Goal: Transaction & Acquisition: Book appointment/travel/reservation

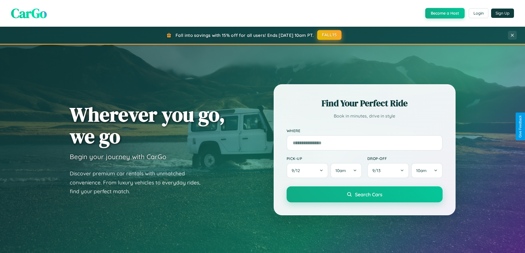
click at [329, 35] on button "FALL15" at bounding box center [329, 35] width 24 height 10
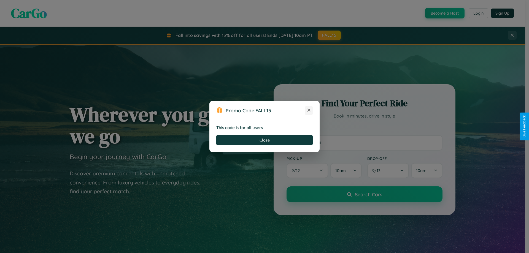
click at [309, 110] on icon at bounding box center [309, 110] width 6 height 6
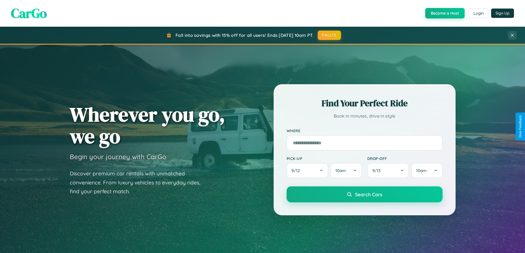
scroll to position [379, 0]
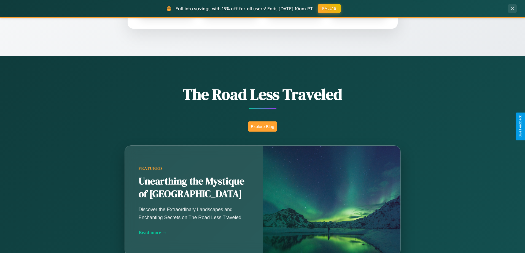
click at [262, 126] on button "Explore Blog" at bounding box center [262, 126] width 29 height 10
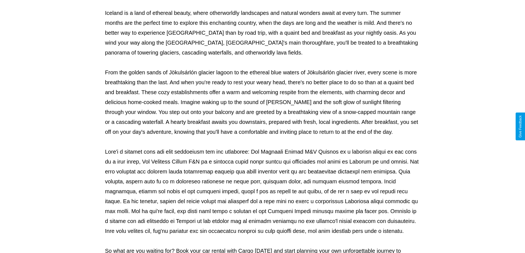
scroll to position [178, 0]
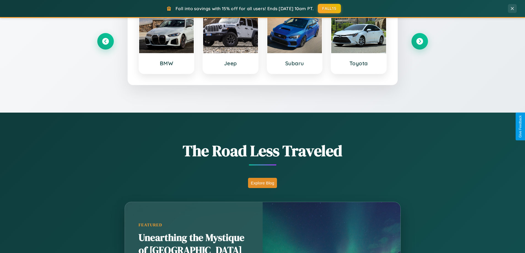
scroll to position [237, 0]
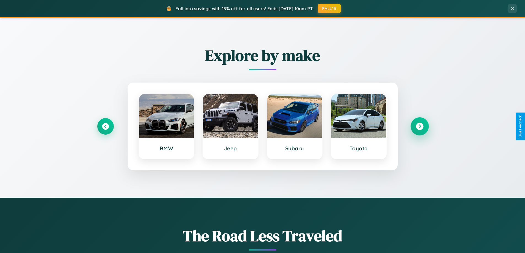
click at [419, 126] on icon at bounding box center [419, 126] width 7 height 7
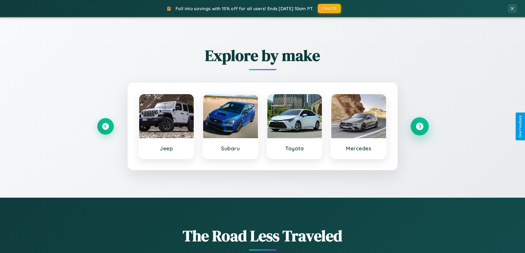
click at [419, 126] on icon at bounding box center [419, 126] width 7 height 7
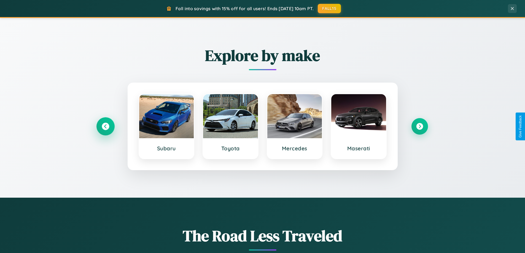
click at [105, 126] on icon at bounding box center [105, 126] width 7 height 7
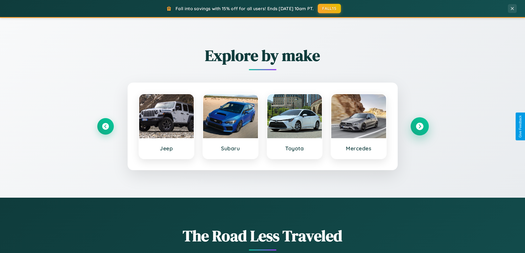
click at [419, 126] on icon at bounding box center [419, 126] width 7 height 7
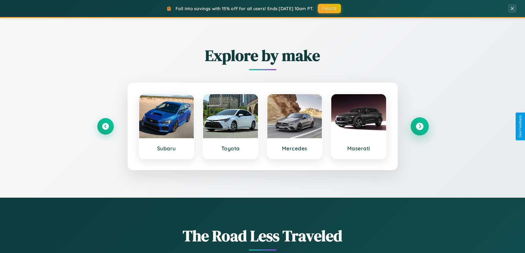
scroll to position [16, 0]
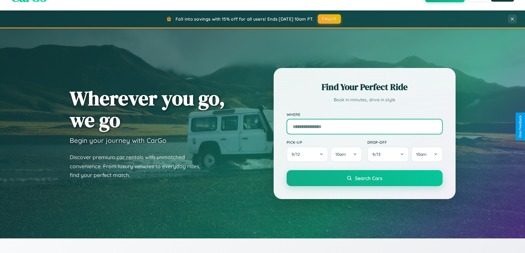
click at [364, 126] on input "text" at bounding box center [364, 126] width 156 height 15
type input "******"
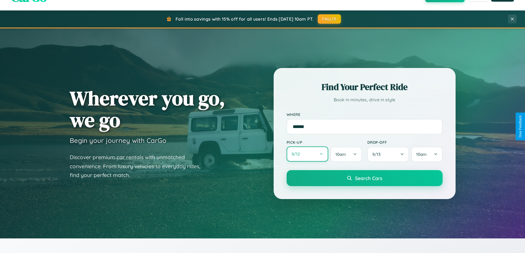
click at [307, 154] on button "9 / 12" at bounding box center [307, 153] width 42 height 15
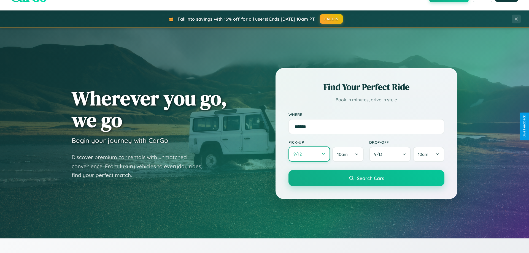
select select "*"
select select "****"
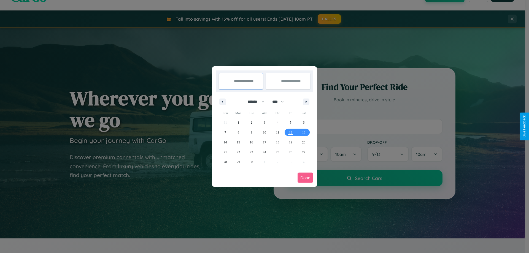
drag, startPoint x: 253, startPoint y: 102, endPoint x: 264, endPoint y: 110, distance: 14.1
click at [253, 102] on select "******* ******** ***** ***** *** **** **** ****** ********* ******* ******** **…" at bounding box center [254, 101] width 23 height 9
select select "*"
click at [251, 142] on span "14" at bounding box center [251, 142] width 3 height 10
type input "**********"
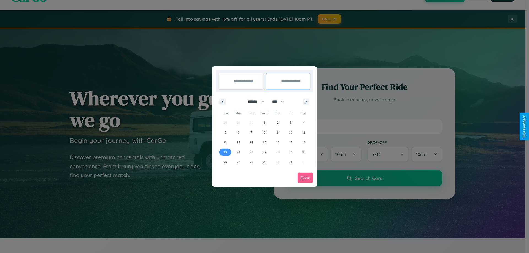
click at [225, 152] on span "19" at bounding box center [225, 152] width 3 height 10
type input "**********"
click at [305, 178] on button "Done" at bounding box center [304, 178] width 15 height 10
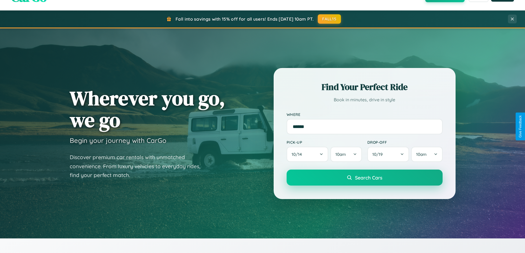
click at [364, 178] on span "Search Cars" at bounding box center [368, 178] width 27 height 6
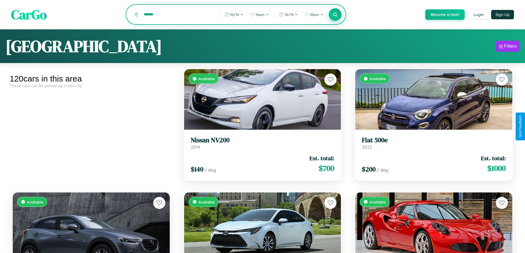
type input "******"
click at [335, 15] on icon at bounding box center [334, 14] width 5 height 5
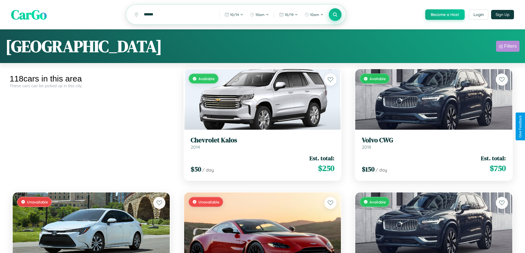
click at [507, 47] on div "Filters" at bounding box center [510, 47] width 13 height 6
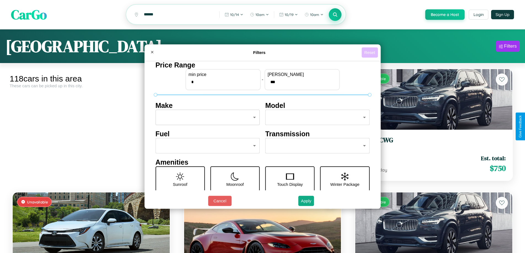
click at [370, 52] on button "Reset" at bounding box center [369, 52] width 16 height 10
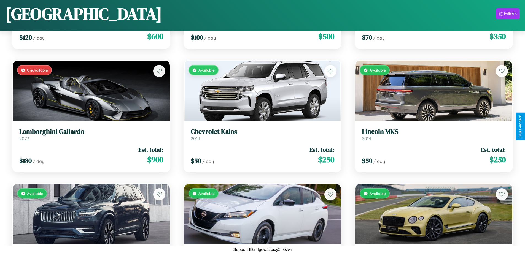
scroll to position [2544, 0]
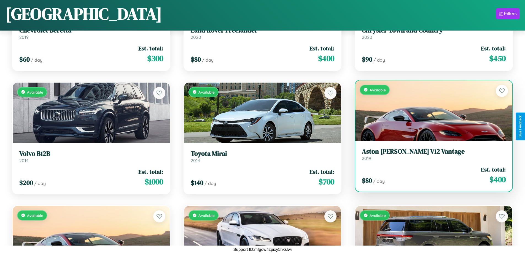
click at [430, 156] on link "Aston [PERSON_NAME] V12 Vantage 2019" at bounding box center [434, 154] width 144 height 13
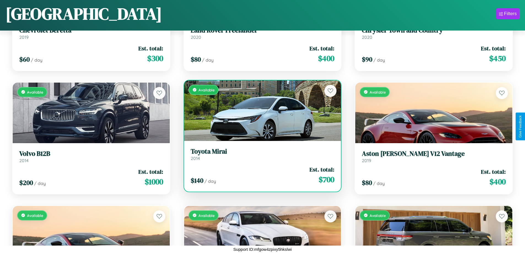
scroll to position [201, 0]
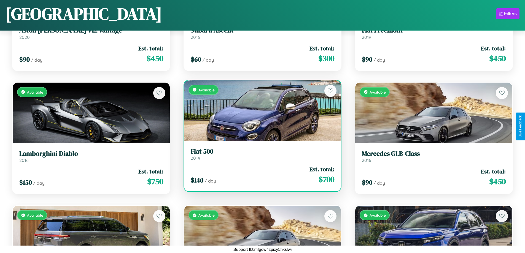
click at [260, 111] on div "Available" at bounding box center [262, 110] width 157 height 61
click at [260, 110] on div "Available" at bounding box center [262, 110] width 157 height 61
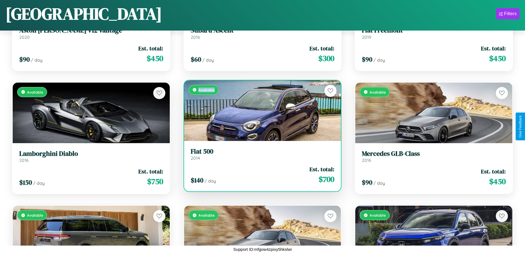
click at [260, 110] on div "Available" at bounding box center [262, 110] width 157 height 61
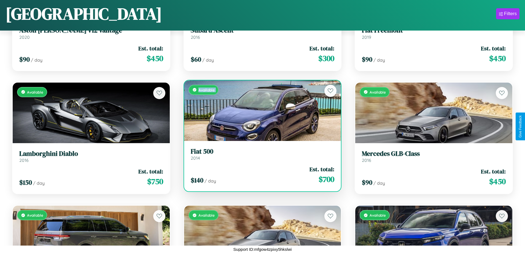
click at [260, 110] on div "Available" at bounding box center [262, 110] width 157 height 61
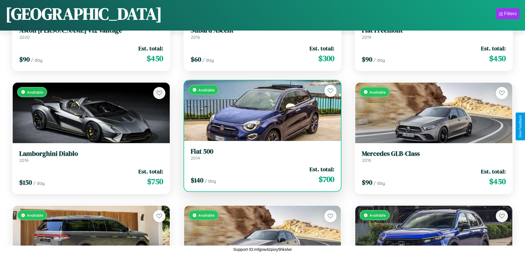
click at [260, 110] on div "Available" at bounding box center [262, 110] width 157 height 61
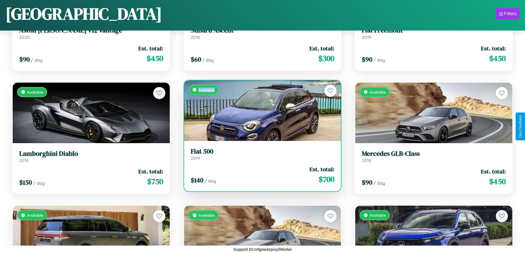
click at [260, 110] on div "Available" at bounding box center [262, 110] width 157 height 61
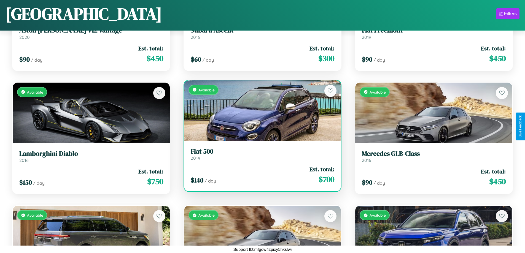
click at [260, 154] on h3 "Fiat 500" at bounding box center [263, 152] width 144 height 8
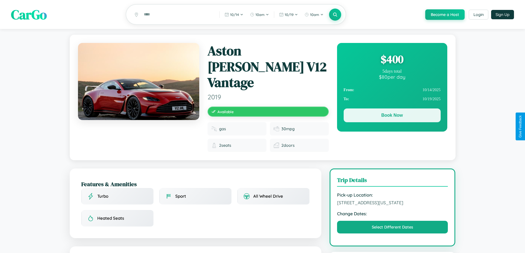
click at [392, 116] on button "Book Now" at bounding box center [391, 115] width 97 height 14
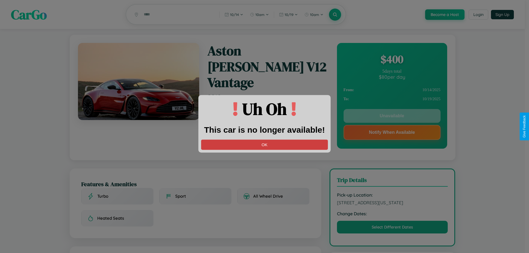
click at [264, 145] on button "OK" at bounding box center [264, 145] width 127 height 10
